Goal: Answer question/provide support

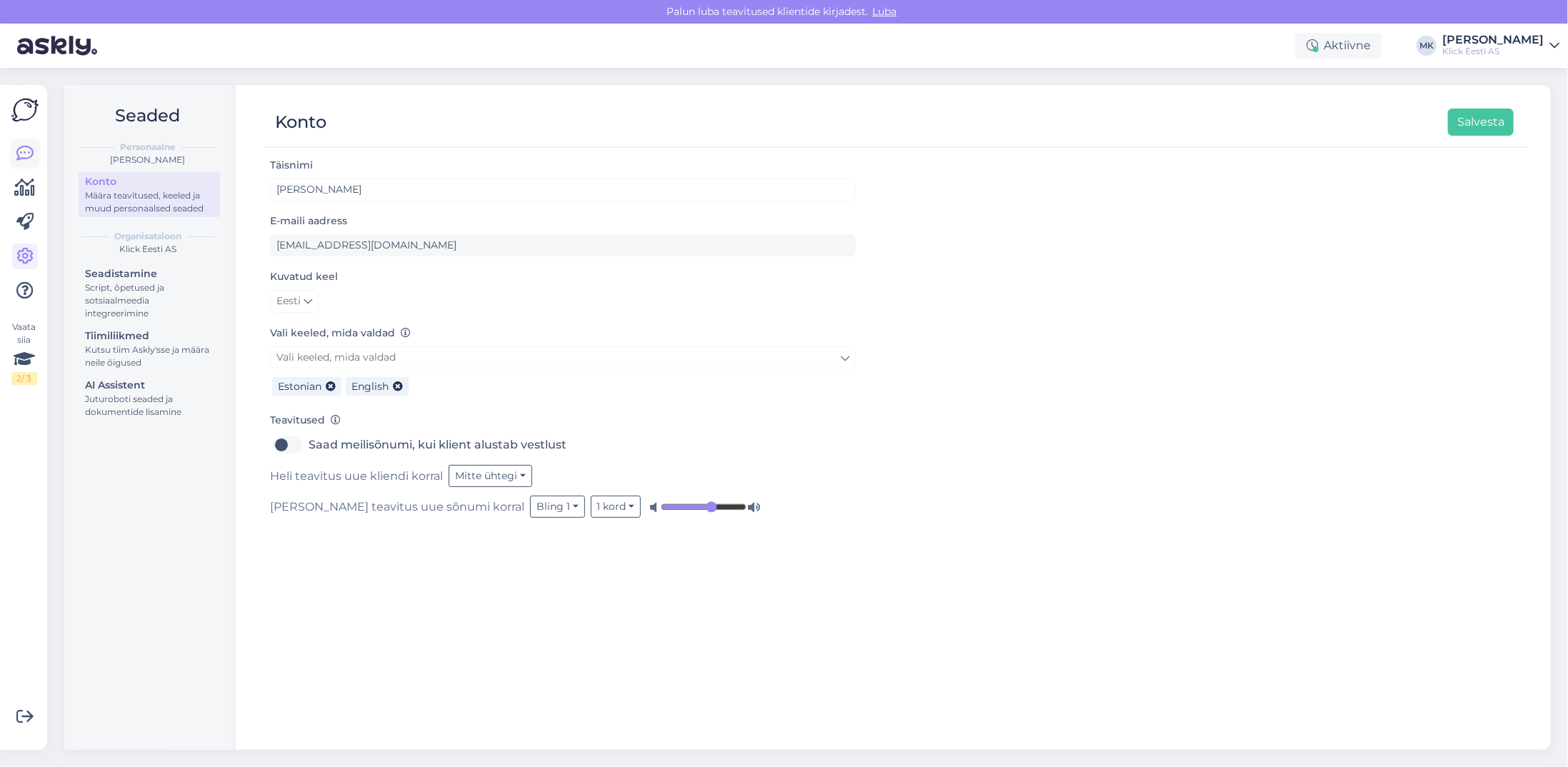
click at [28, 152] on icon at bounding box center [25, 154] width 18 height 17
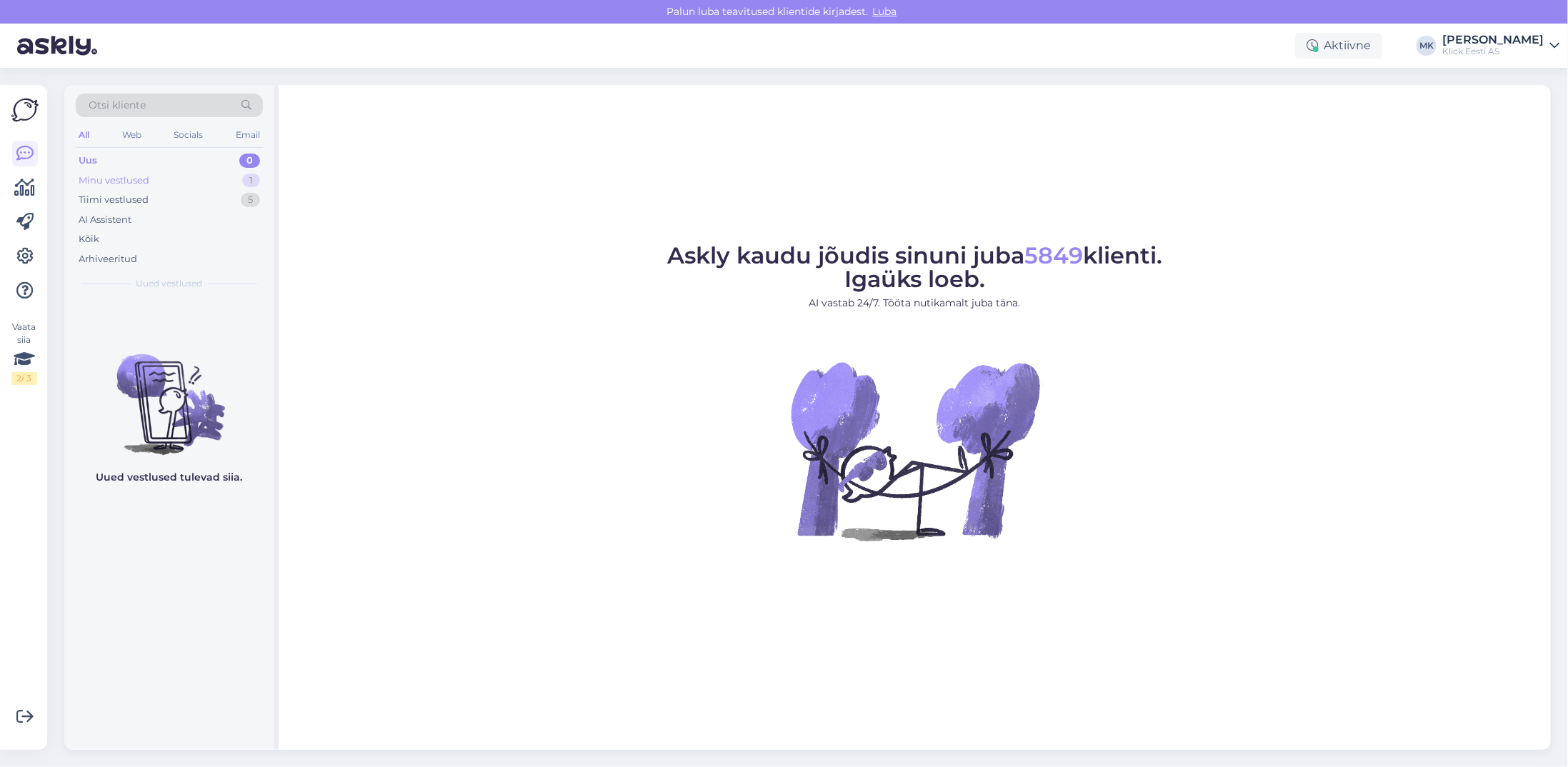
click at [122, 178] on div "Minu vestlused" at bounding box center [114, 180] width 71 height 14
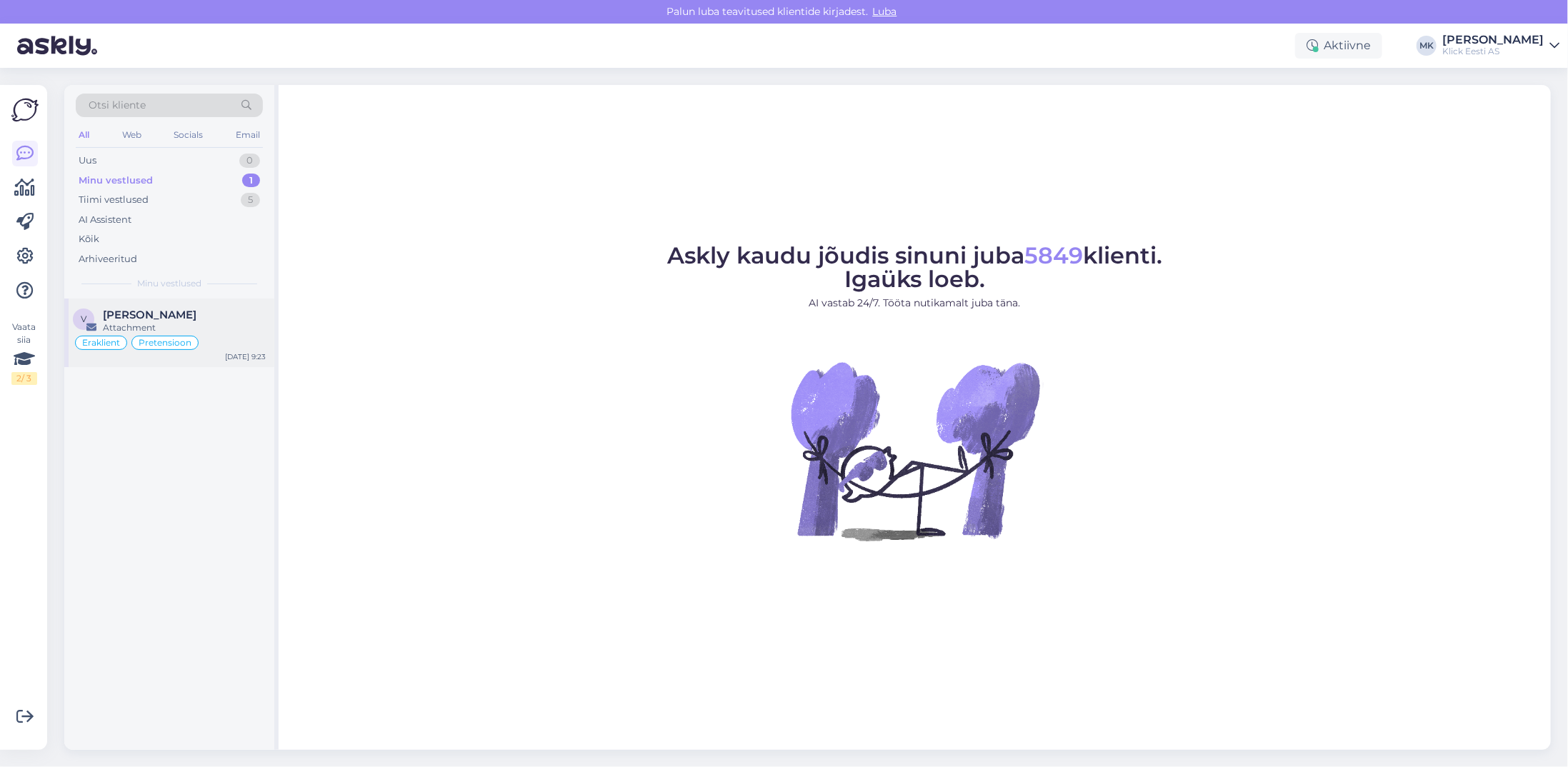
click at [164, 328] on div "Attachment" at bounding box center [185, 327] width 163 height 13
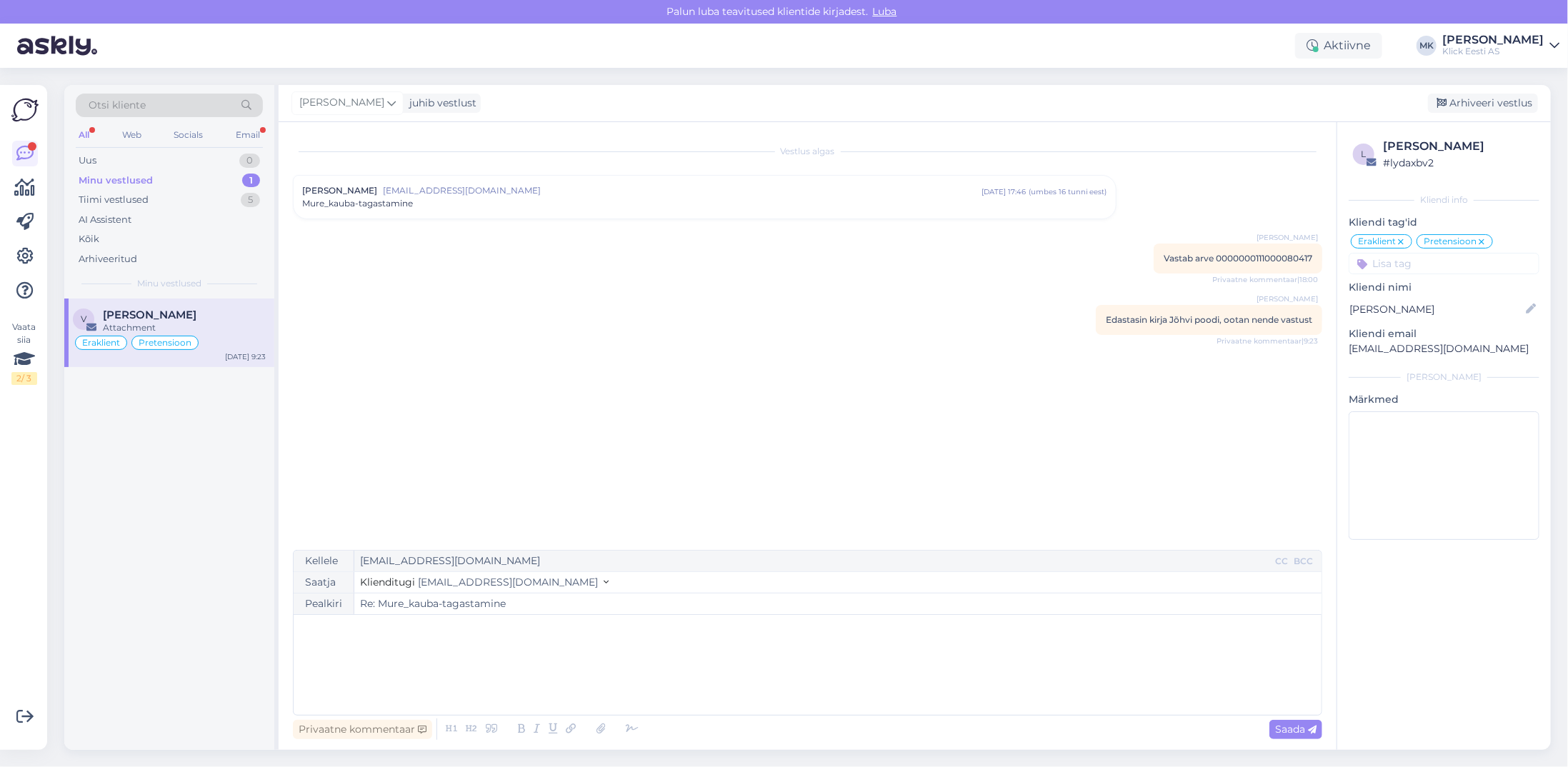
click at [187, 177] on div "Minu vestlused 1" at bounding box center [170, 180] width 187 height 20
click at [92, 158] on div "Uus" at bounding box center [88, 161] width 18 height 14
click at [176, 317] on div "[PERSON_NAME] 1" at bounding box center [185, 315] width 163 height 13
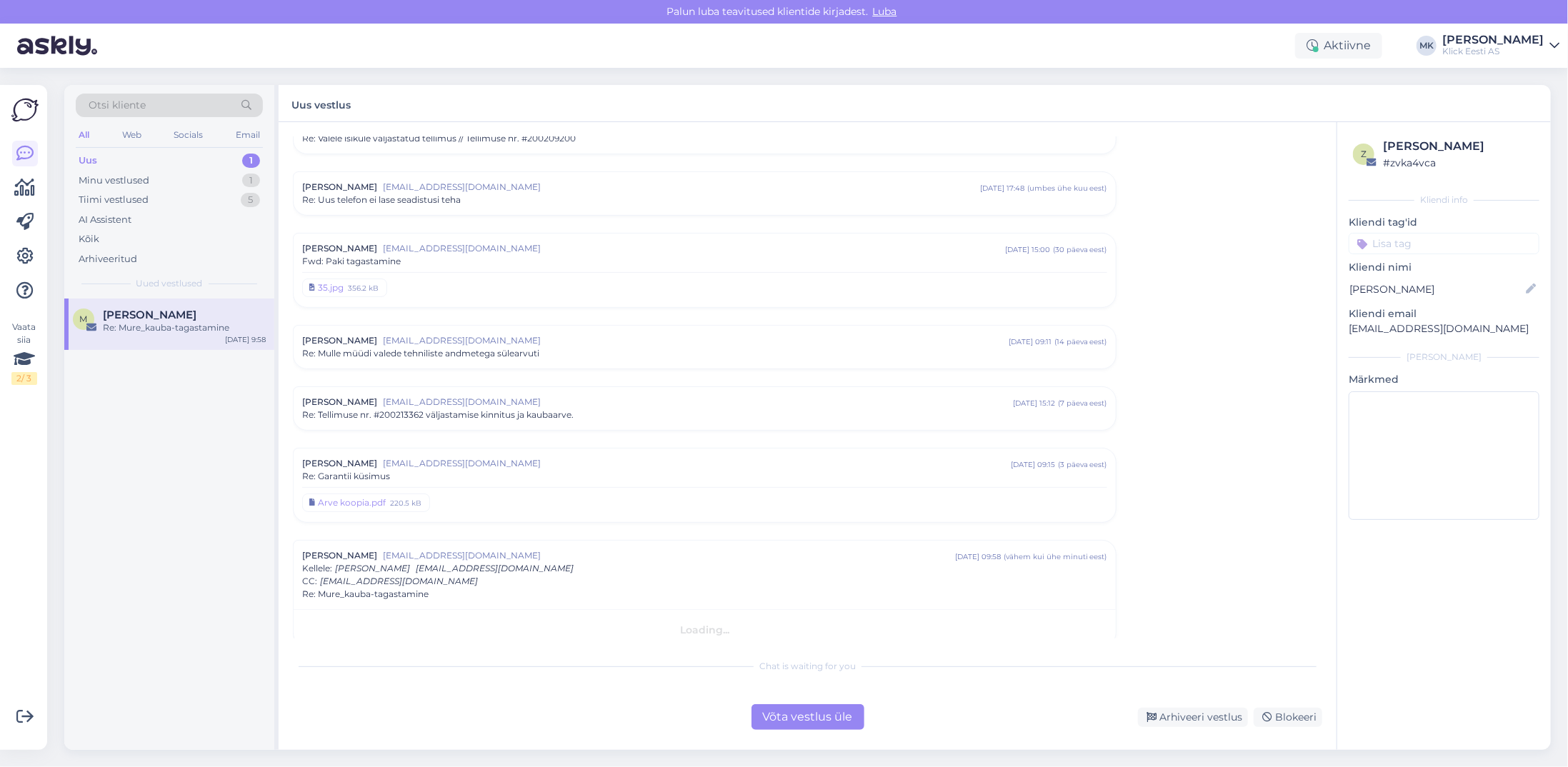
scroll to position [987, 0]
click at [831, 712] on div "Võta vestlus üle" at bounding box center [808, 716] width 113 height 25
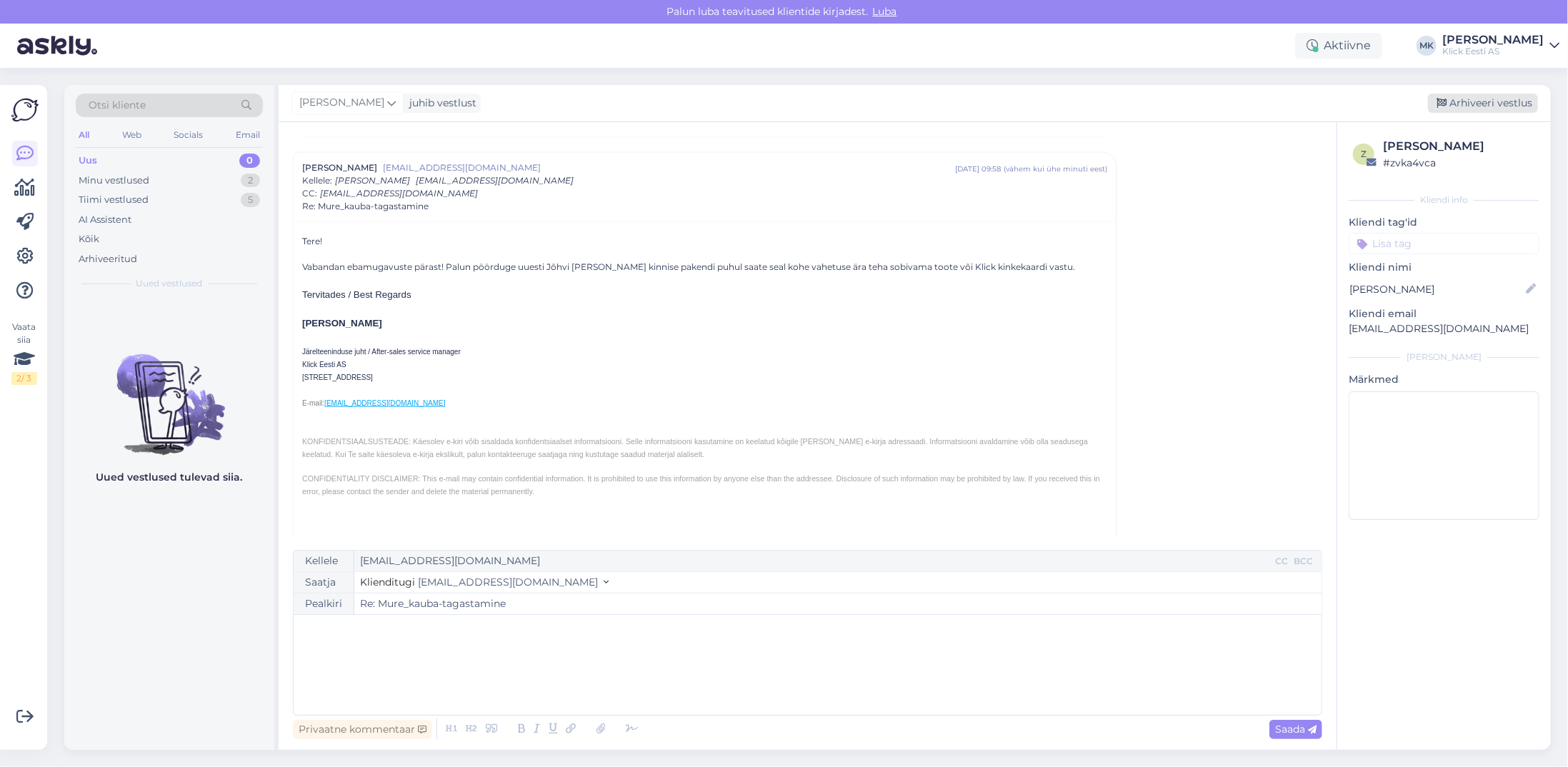
click at [1500, 99] on div "Arhiveeri vestlus" at bounding box center [1483, 103] width 110 height 19
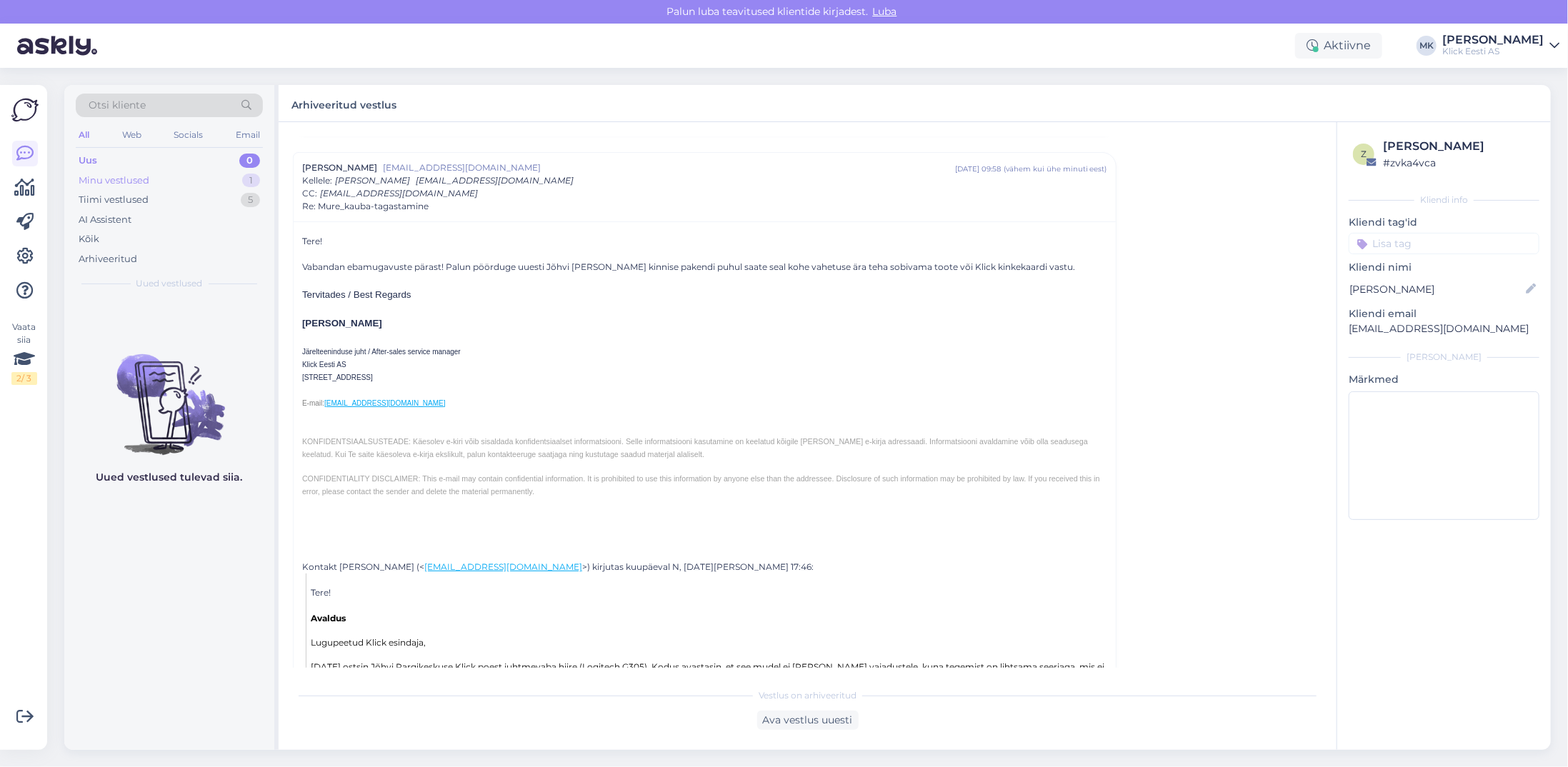
click at [87, 183] on div "Minu vestlused" at bounding box center [114, 180] width 71 height 14
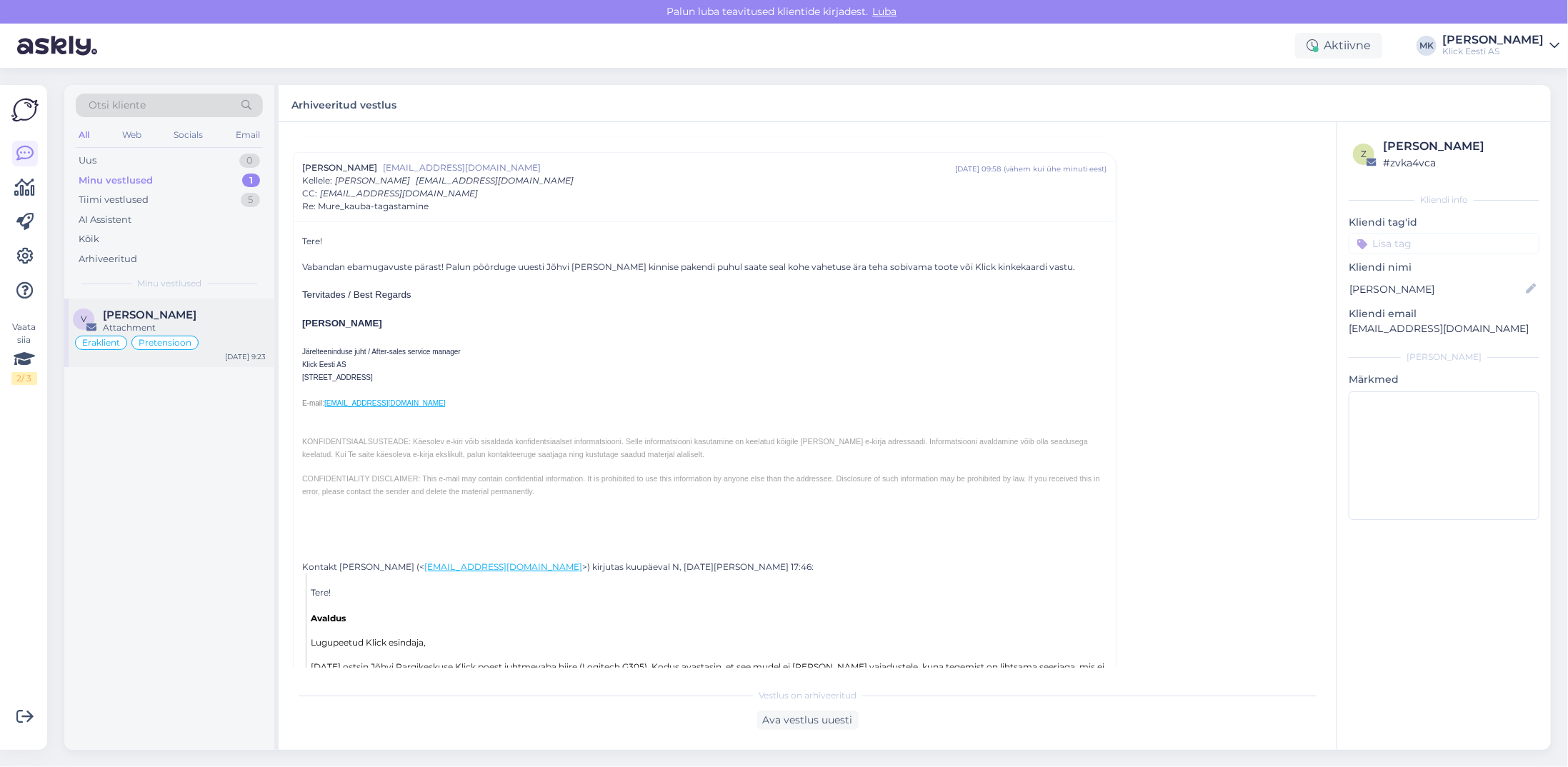
click at [124, 331] on div "Attachment" at bounding box center [185, 327] width 163 height 13
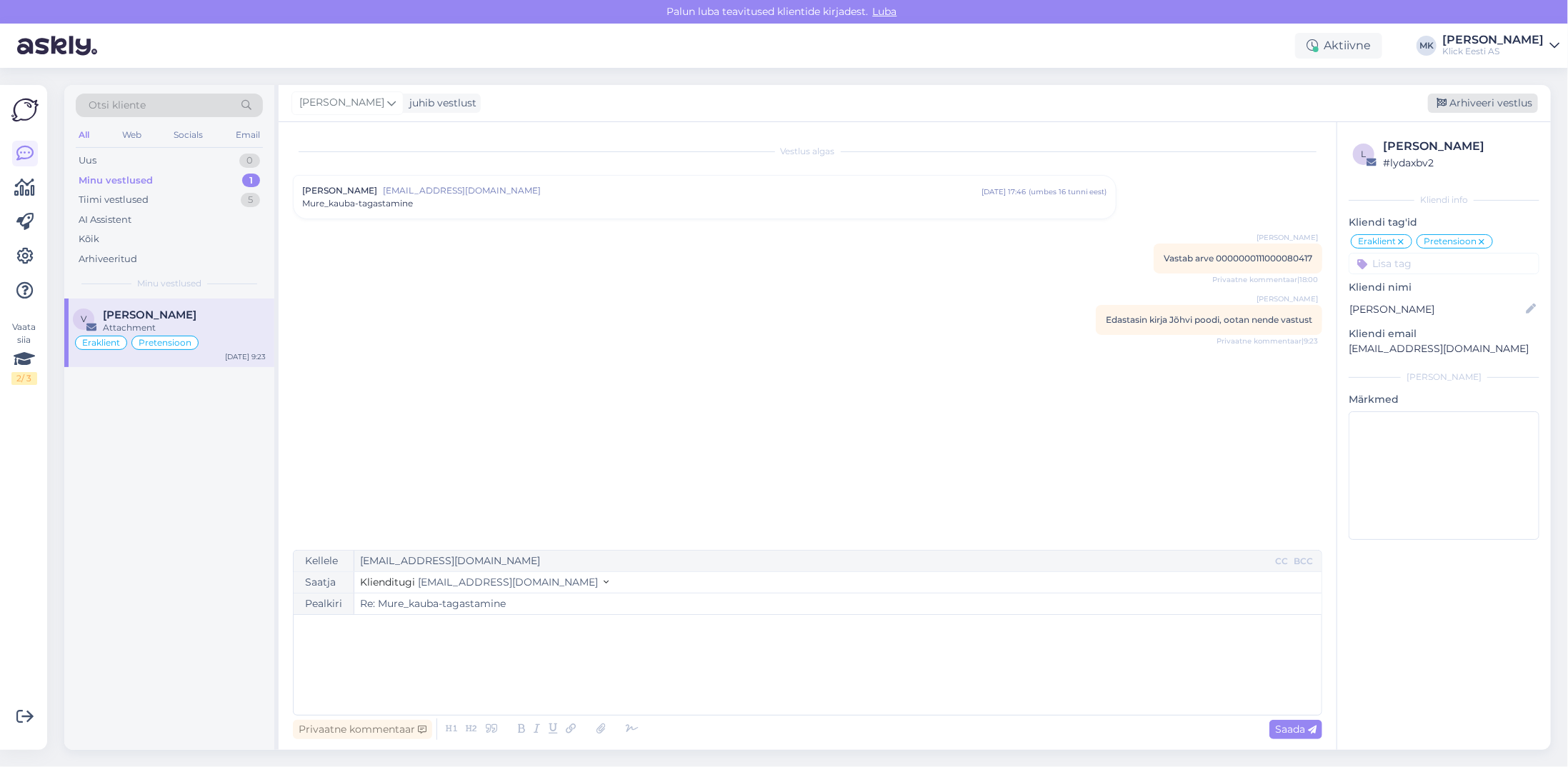
click at [1486, 100] on div "Arhiveeri vestlus" at bounding box center [1483, 103] width 110 height 19
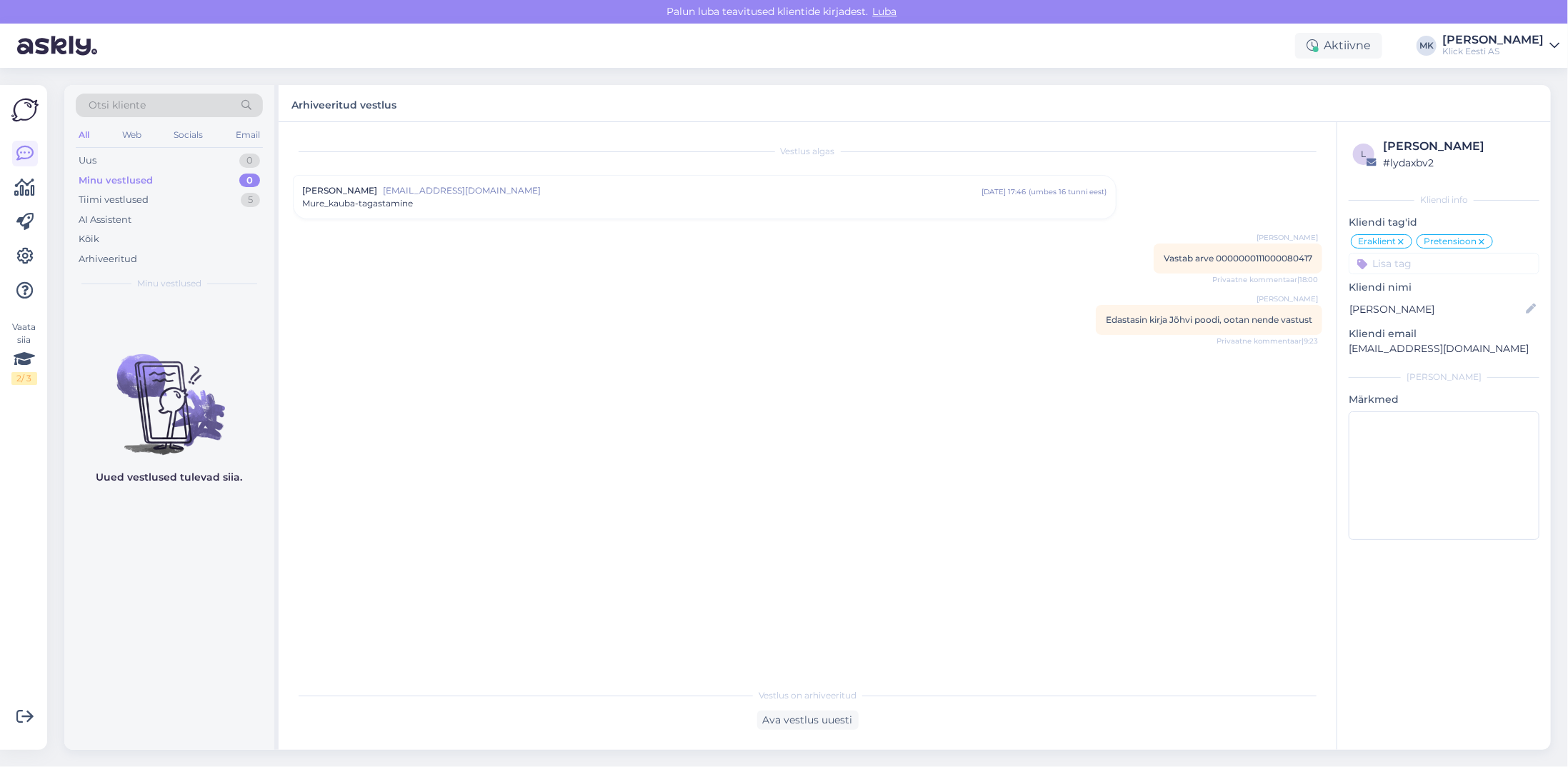
click at [1496, 45] on div "Klick Eesti AS" at bounding box center [1493, 51] width 102 height 11
click at [124, 255] on div "Arhiveeritud" at bounding box center [108, 259] width 59 height 14
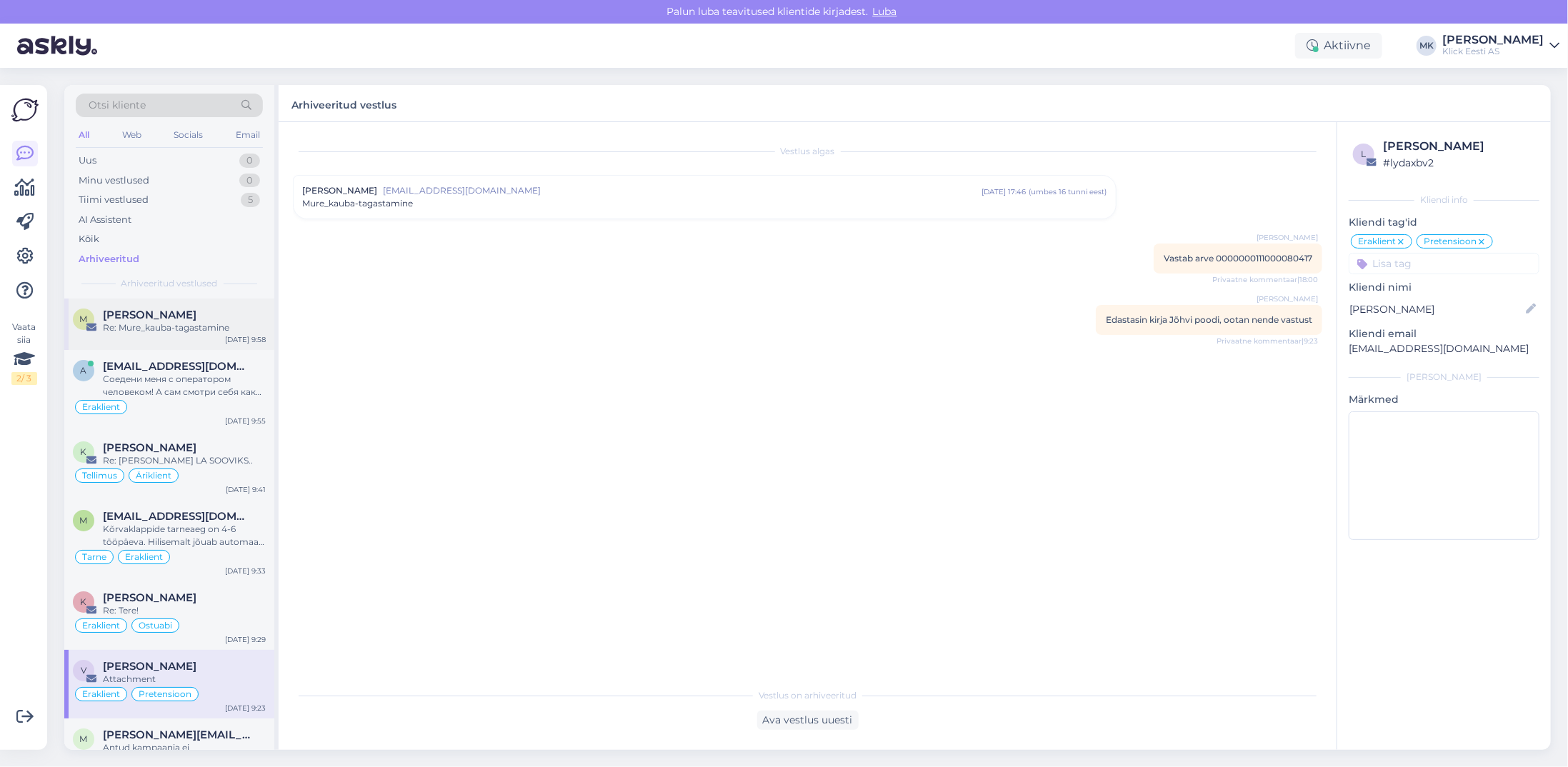
click at [170, 324] on div "Re: Mure_kauba-tagastamine" at bounding box center [185, 327] width 163 height 13
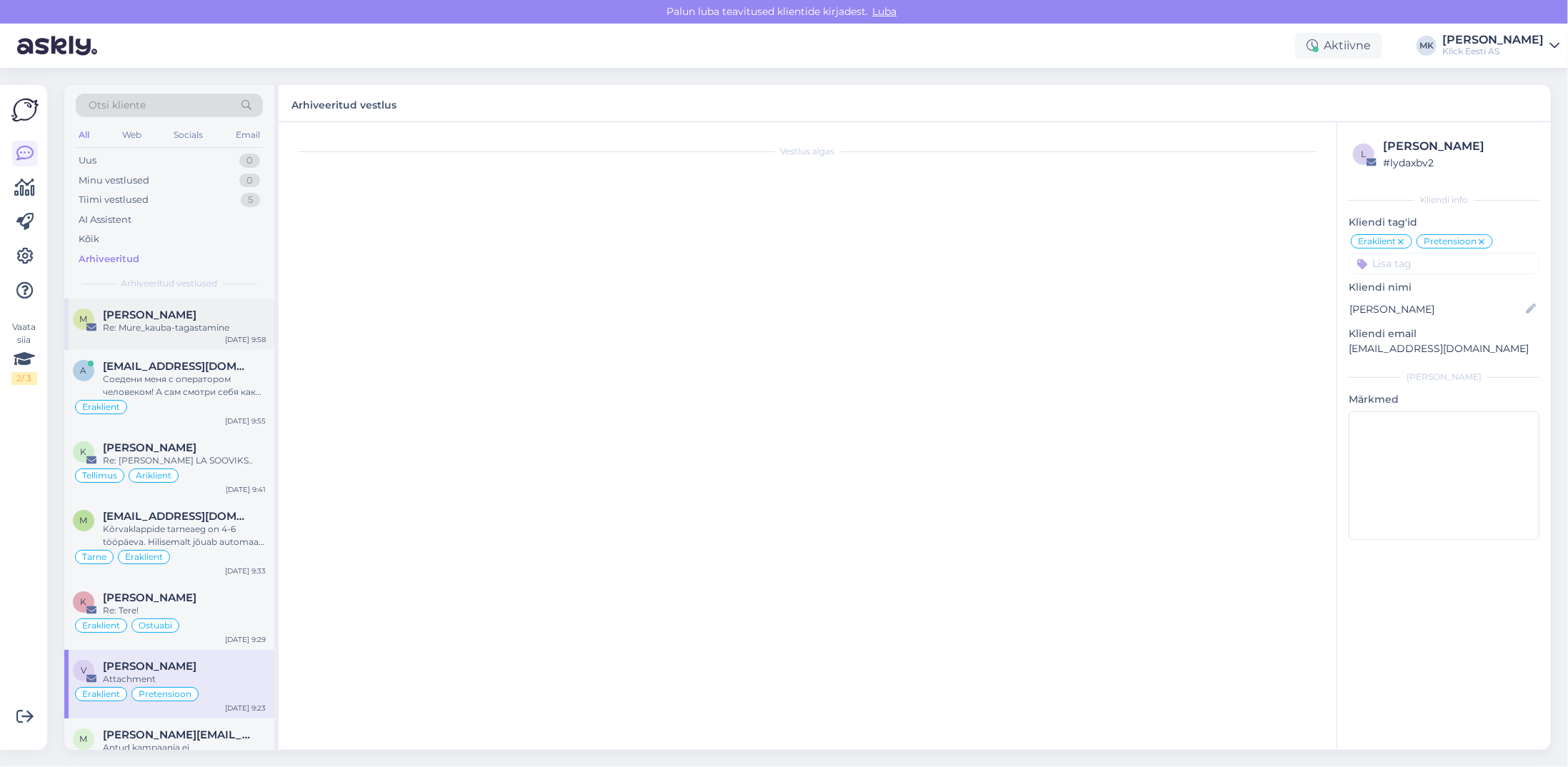
scroll to position [1374, 0]
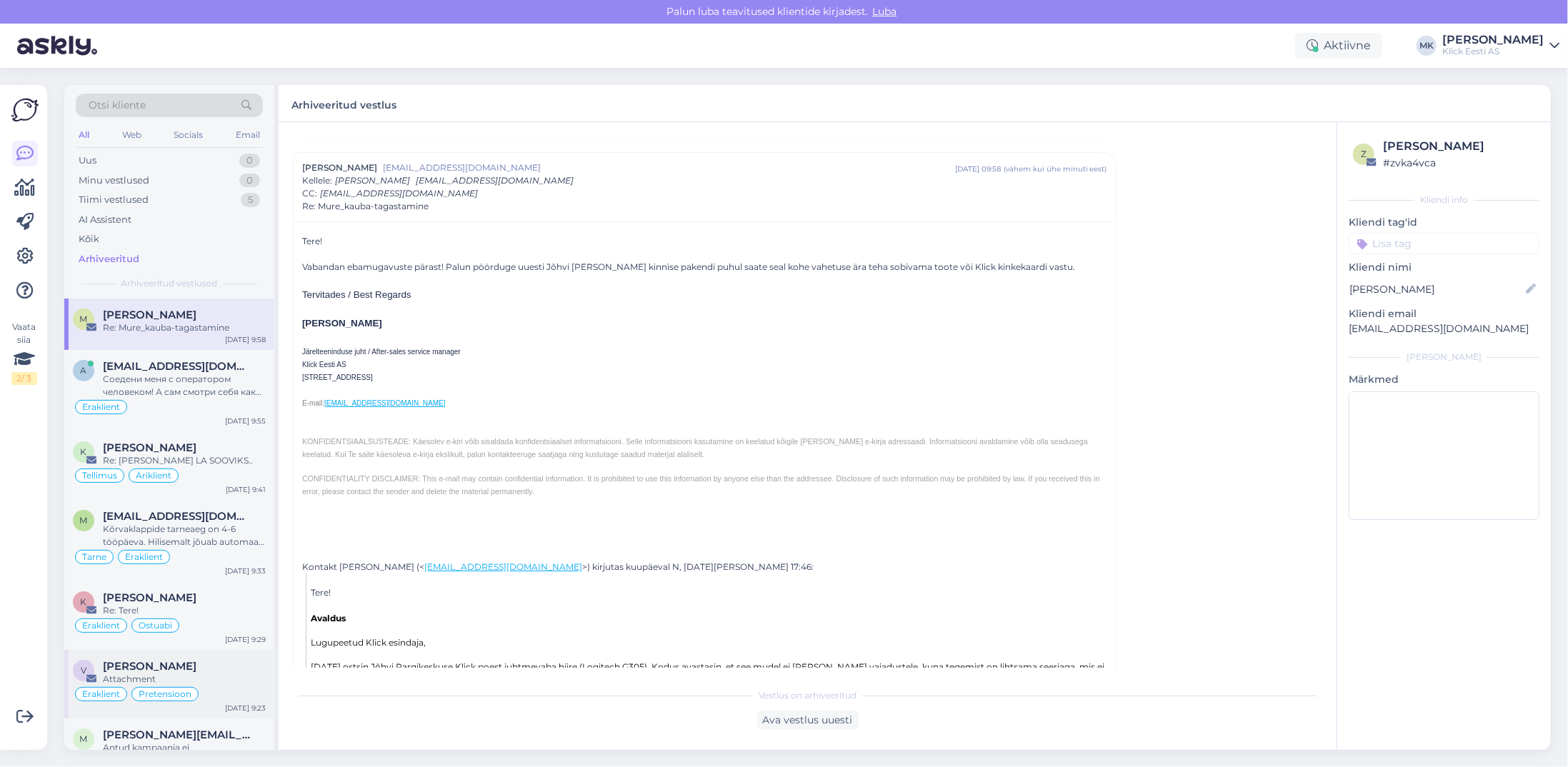
click at [141, 673] on div "Attachment" at bounding box center [185, 679] width 163 height 13
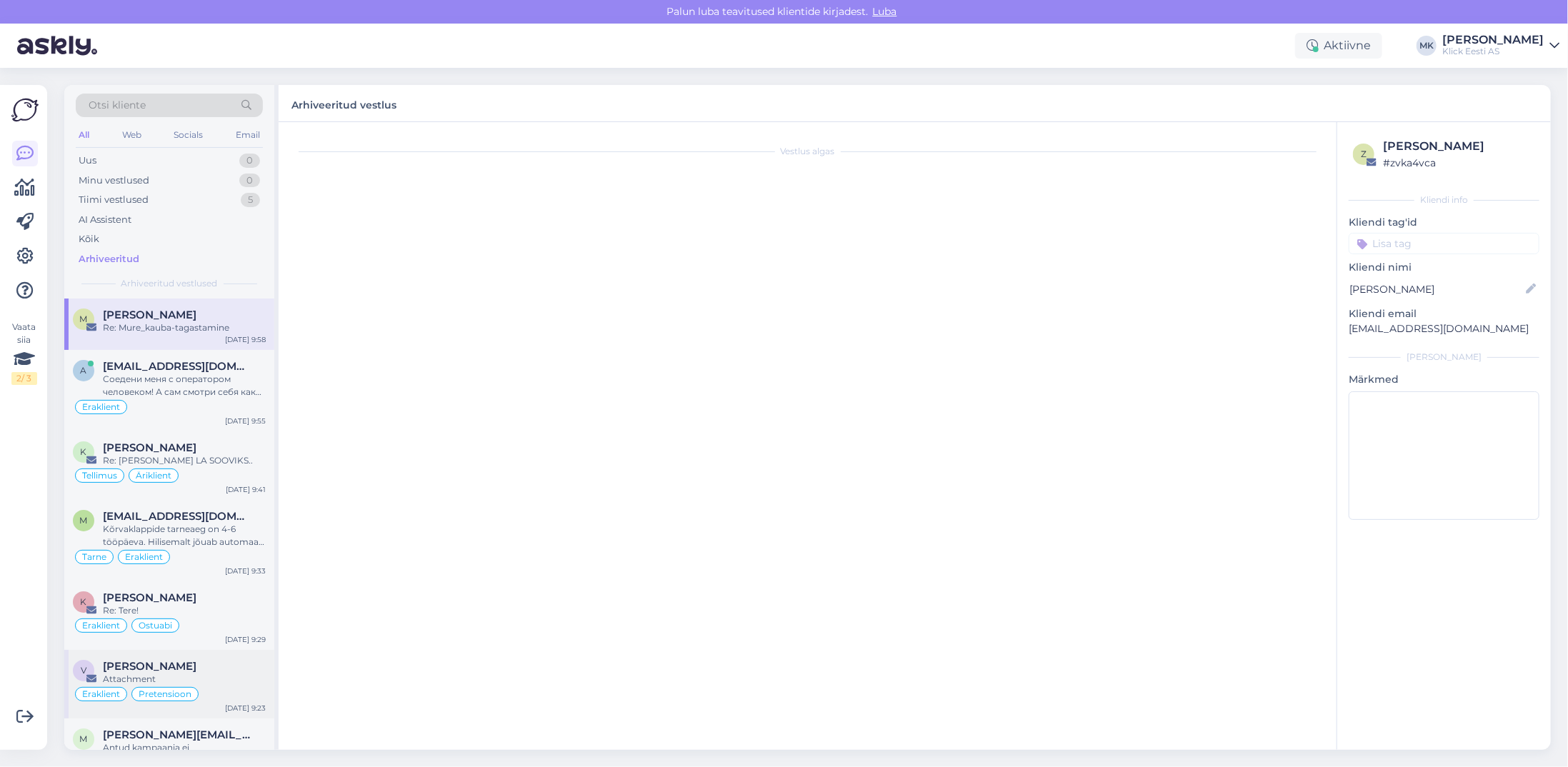
scroll to position [0, 0]
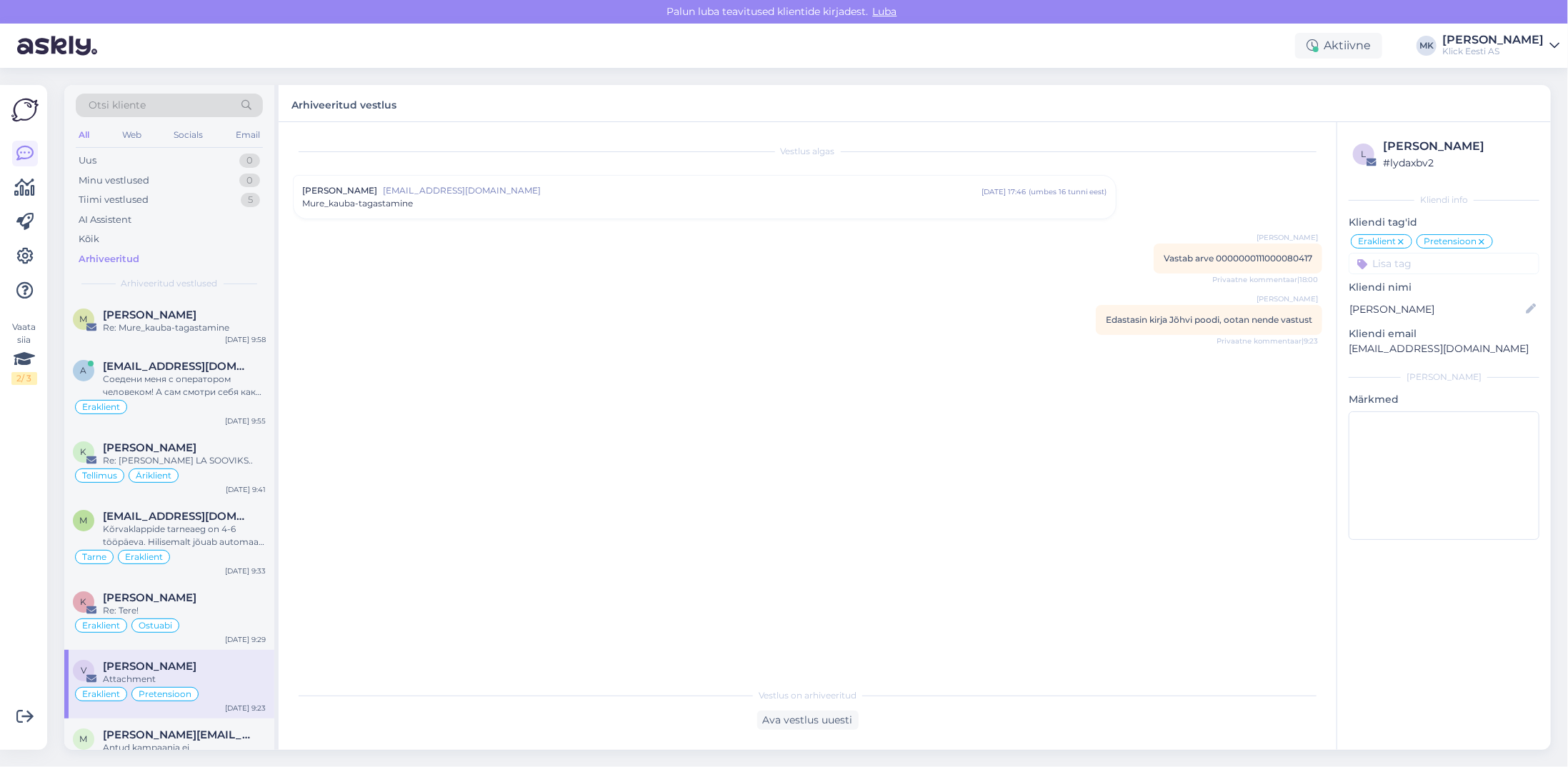
click at [1511, 45] on div "Klick Eesti AS" at bounding box center [1493, 51] width 102 height 11
click at [1437, 140] on div "Logi välja" at bounding box center [1432, 145] width 255 height 25
